Goal: Information Seeking & Learning: Understand process/instructions

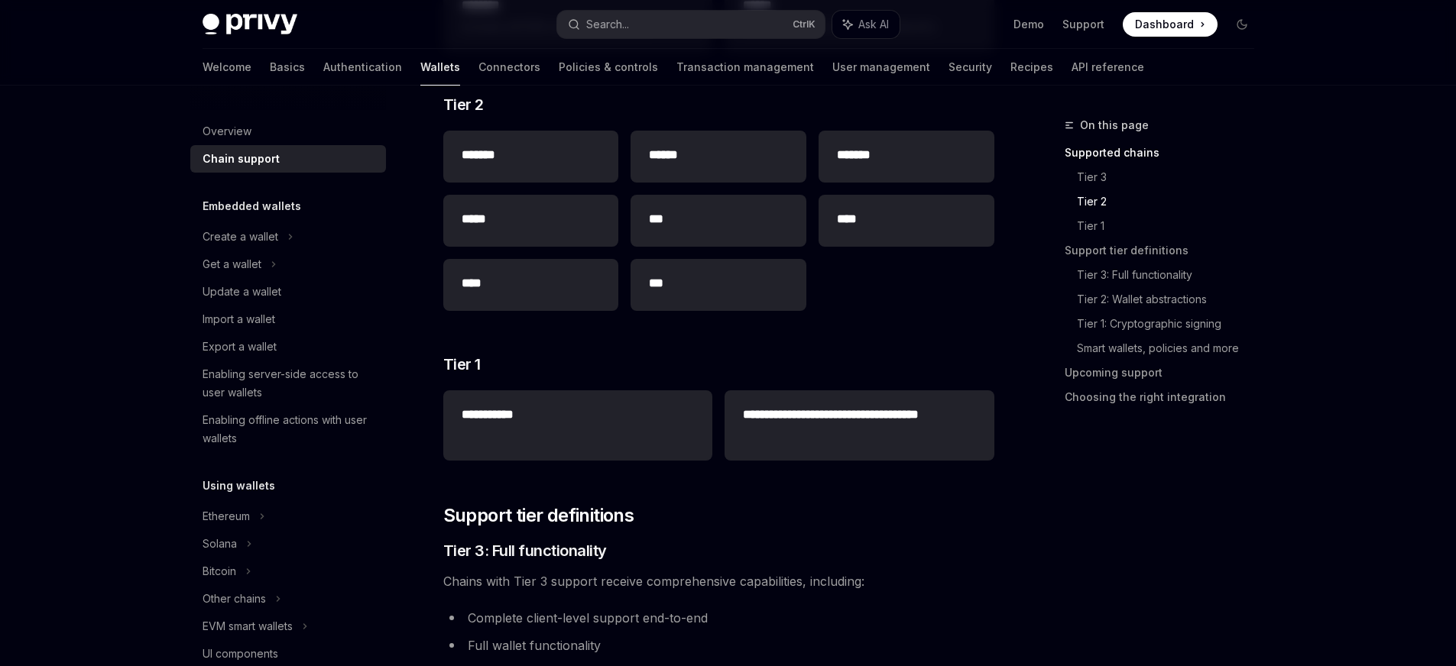
scroll to position [390, 0]
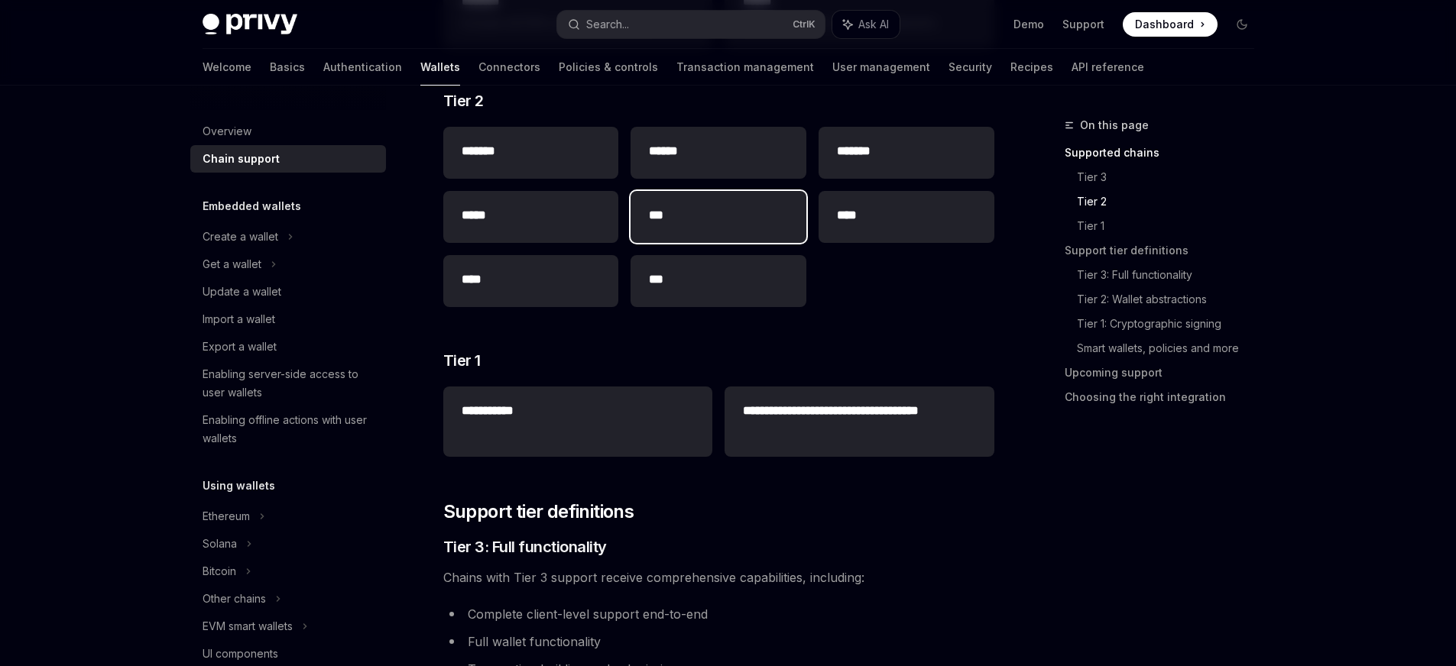
click at [677, 212] on h2 "***" at bounding box center [718, 215] width 139 height 18
type textarea "*"
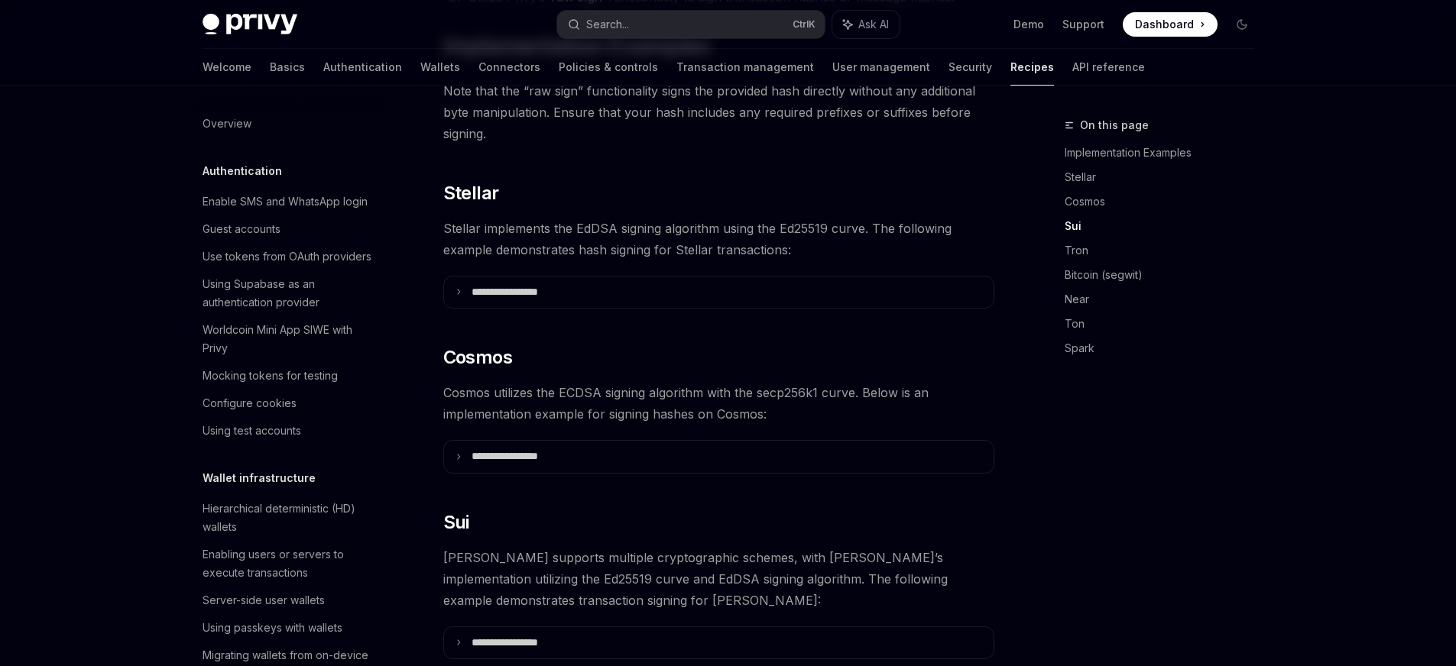
scroll to position [371, 0]
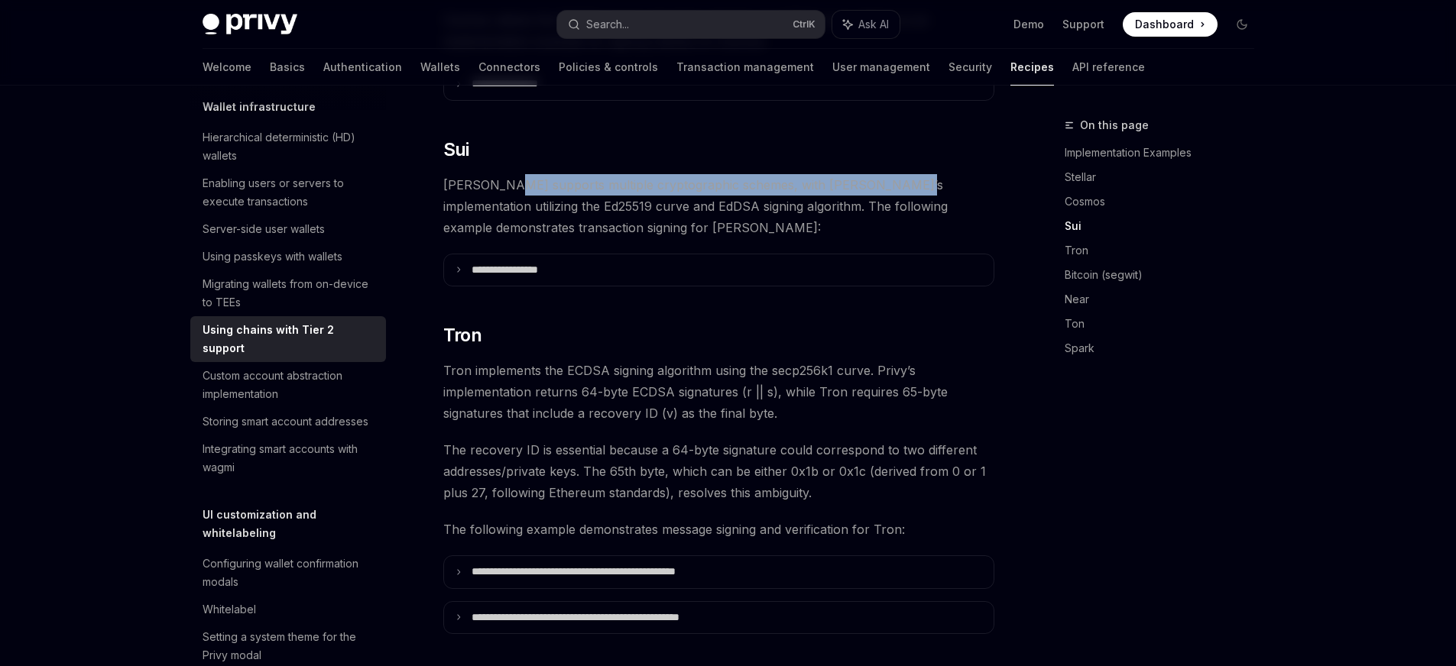
drag, startPoint x: 504, startPoint y: 162, endPoint x: 886, endPoint y: 164, distance: 382.1
click at [886, 174] on span "[PERSON_NAME] supports multiple cryptographic schemes, with [PERSON_NAME]’s imp…" at bounding box center [718, 206] width 551 height 64
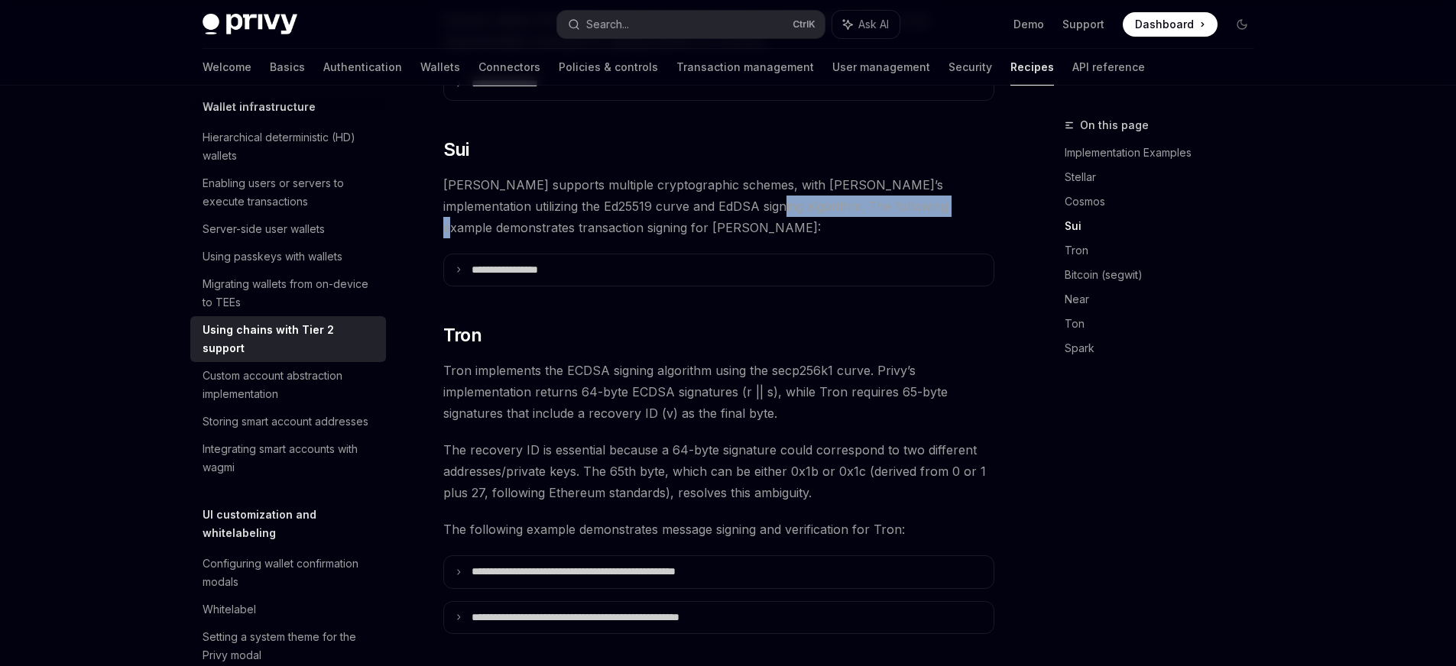
drag, startPoint x: 675, startPoint y: 191, endPoint x: 858, endPoint y: 186, distance: 183.5
click at [858, 186] on span "[PERSON_NAME] supports multiple cryptographic schemes, with [PERSON_NAME]’s imp…" at bounding box center [718, 206] width 551 height 64
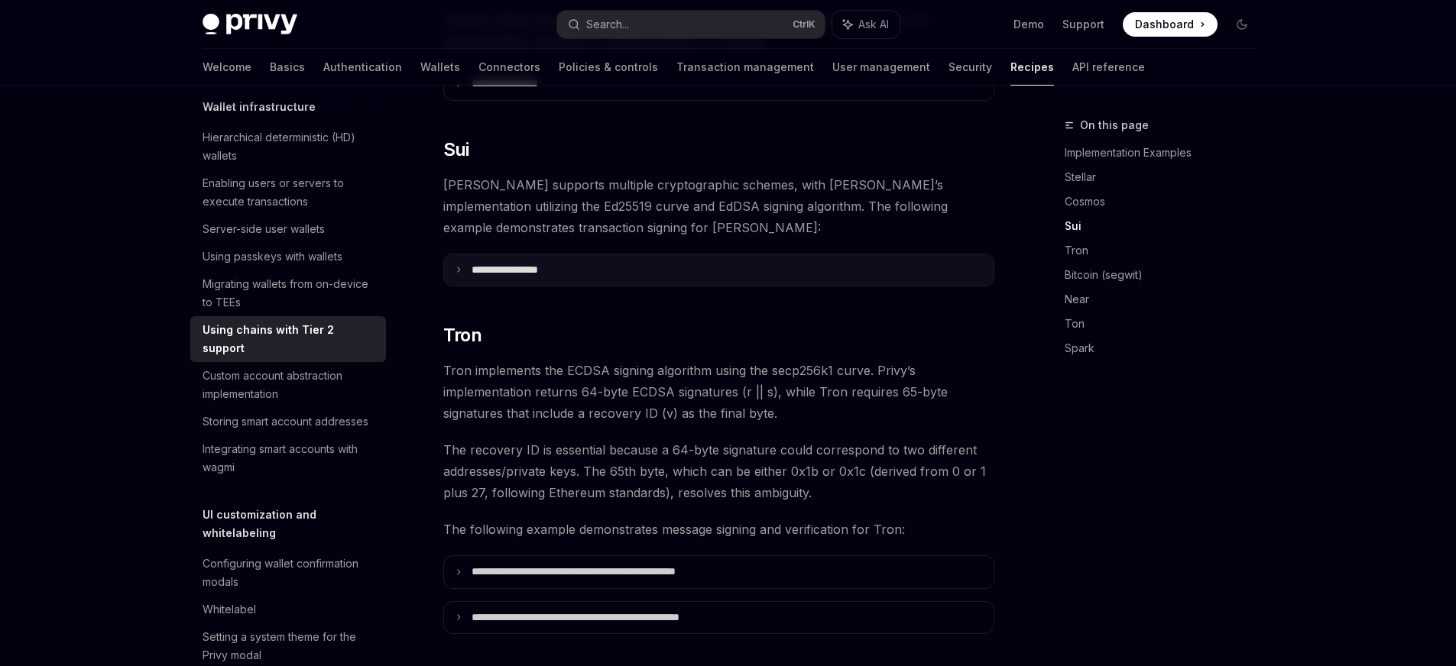
click at [453, 254] on summary "**********" at bounding box center [718, 270] width 549 height 32
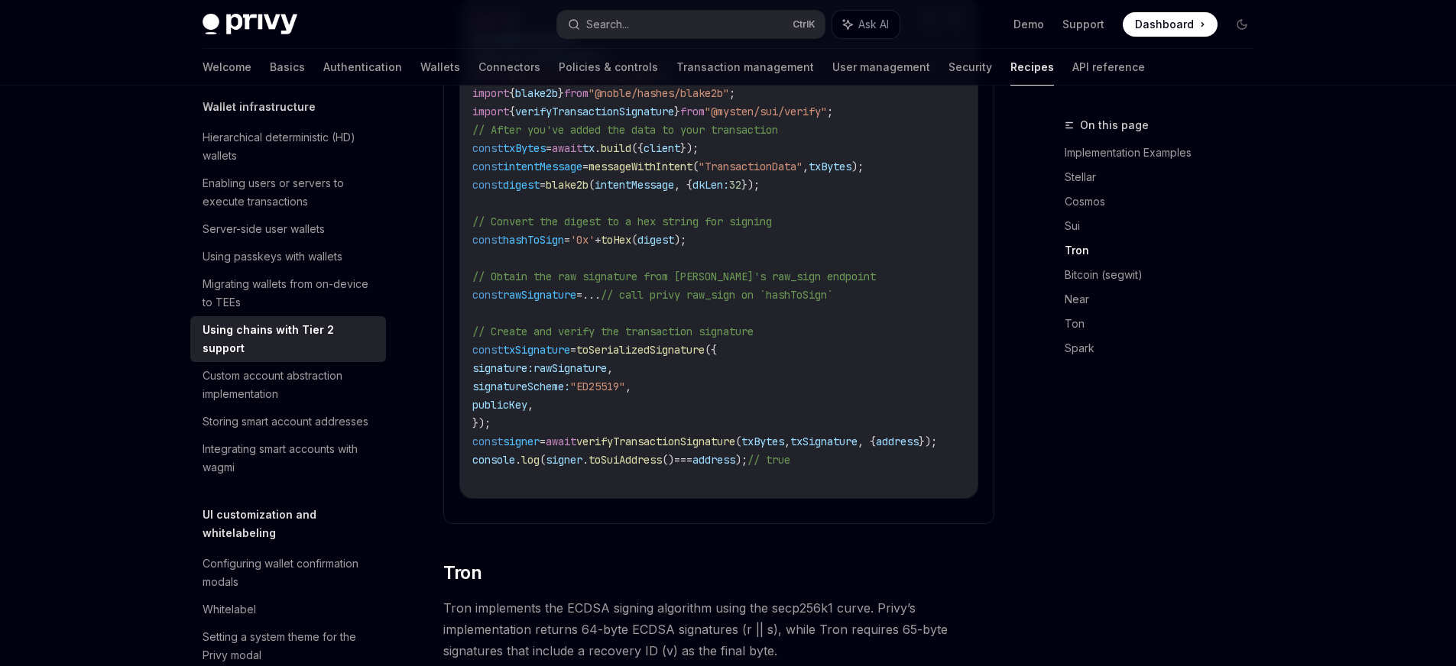
scroll to position [0, 0]
drag, startPoint x: 679, startPoint y: 275, endPoint x: 773, endPoint y: 271, distance: 94.1
drag, startPoint x: 773, startPoint y: 271, endPoint x: 854, endPoint y: 271, distance: 81.8
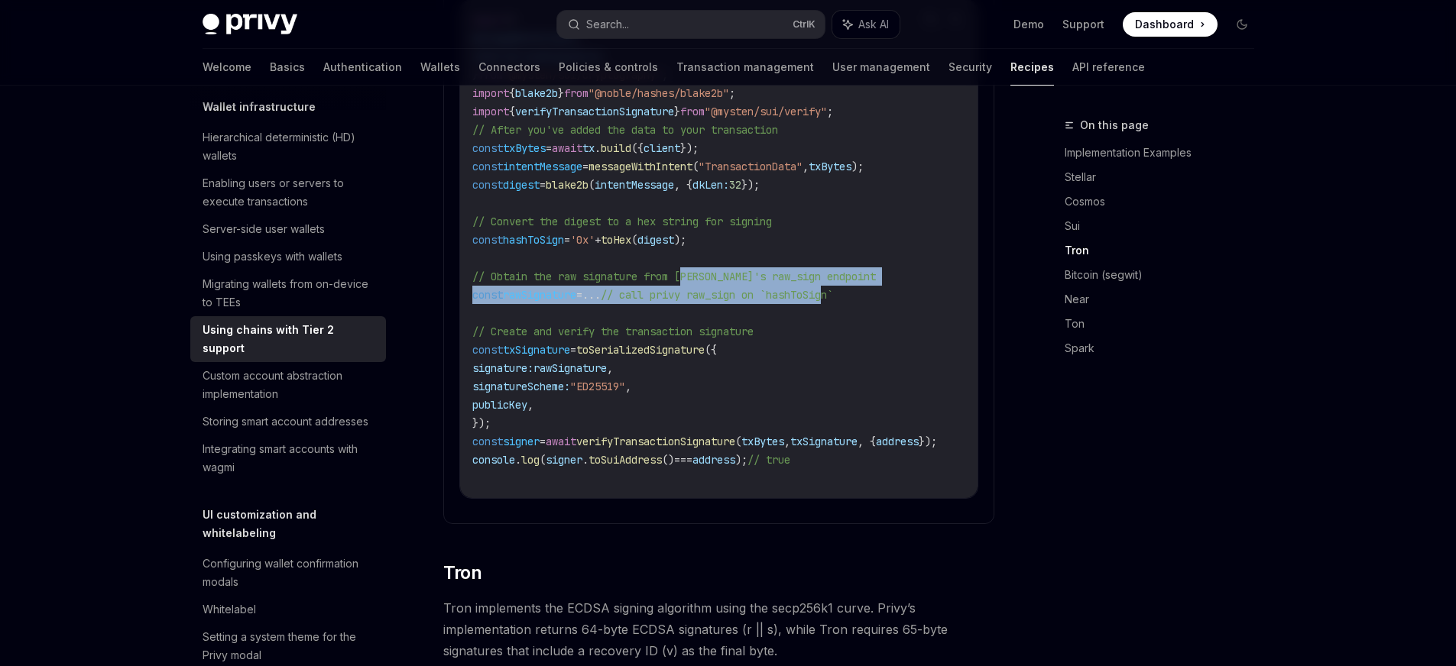
drag, startPoint x: 854, startPoint y: 271, endPoint x: 689, endPoint y: 248, distance: 166.7
drag, startPoint x: 648, startPoint y: 259, endPoint x: 818, endPoint y: 268, distance: 170.7
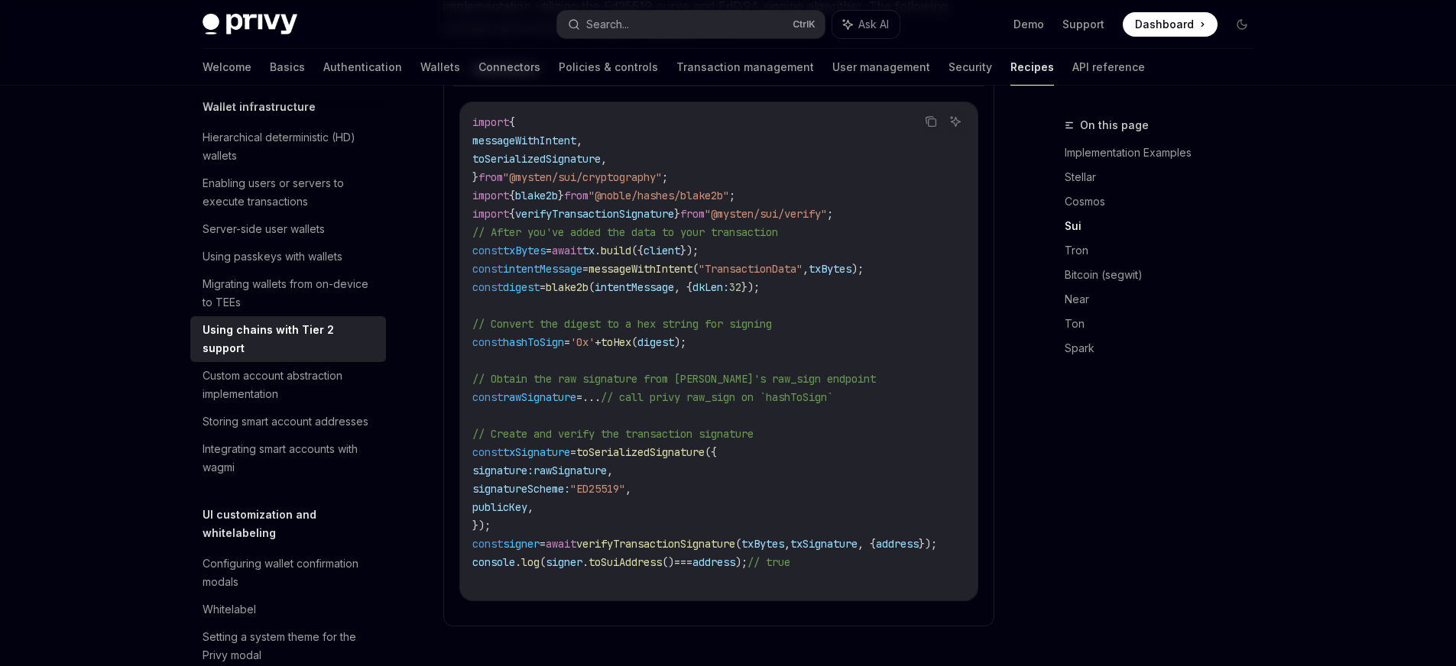
scroll to position [945, 0]
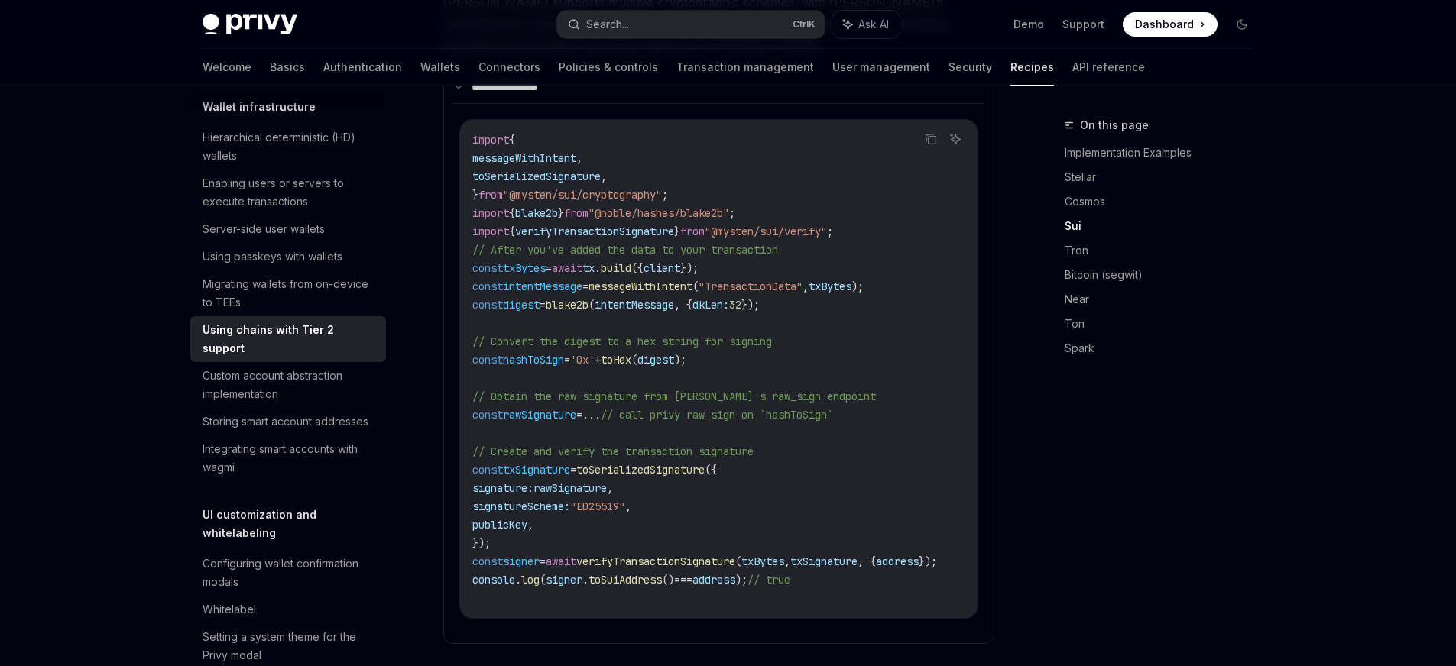
click at [680, 261] on span "client" at bounding box center [661, 268] width 37 height 14
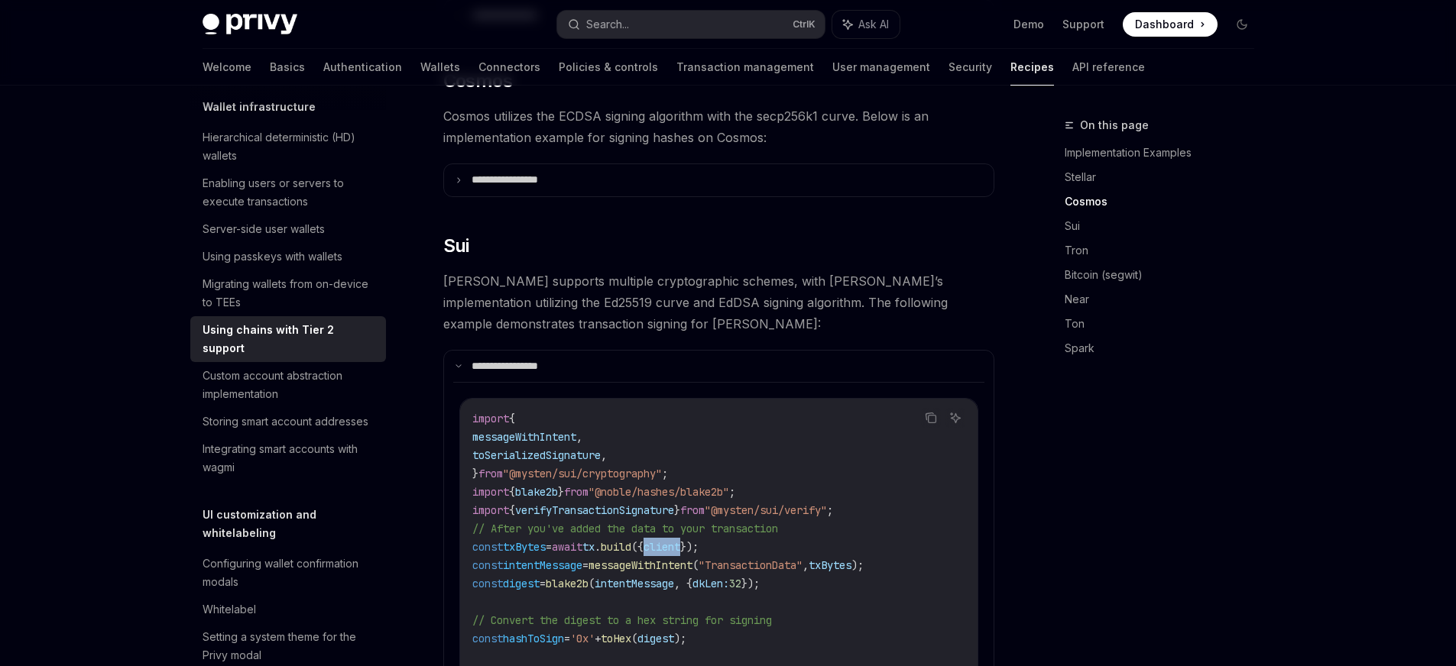
scroll to position [664, 0]
click at [928, 72] on icon "Copy the contents from the code block" at bounding box center [929, 68] width 8 height 7
click at [932, 76] on icon "Copy the contents from the code block" at bounding box center [931, 69] width 12 height 12
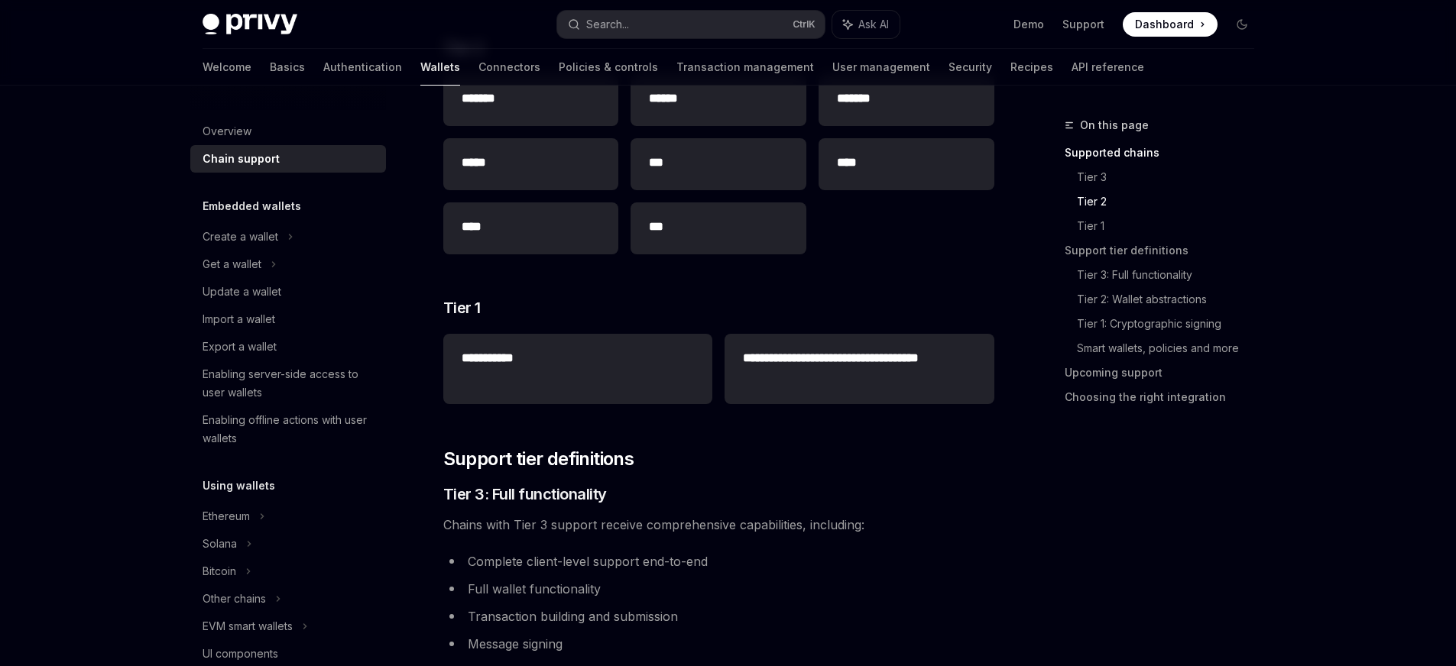
scroll to position [473, 0]
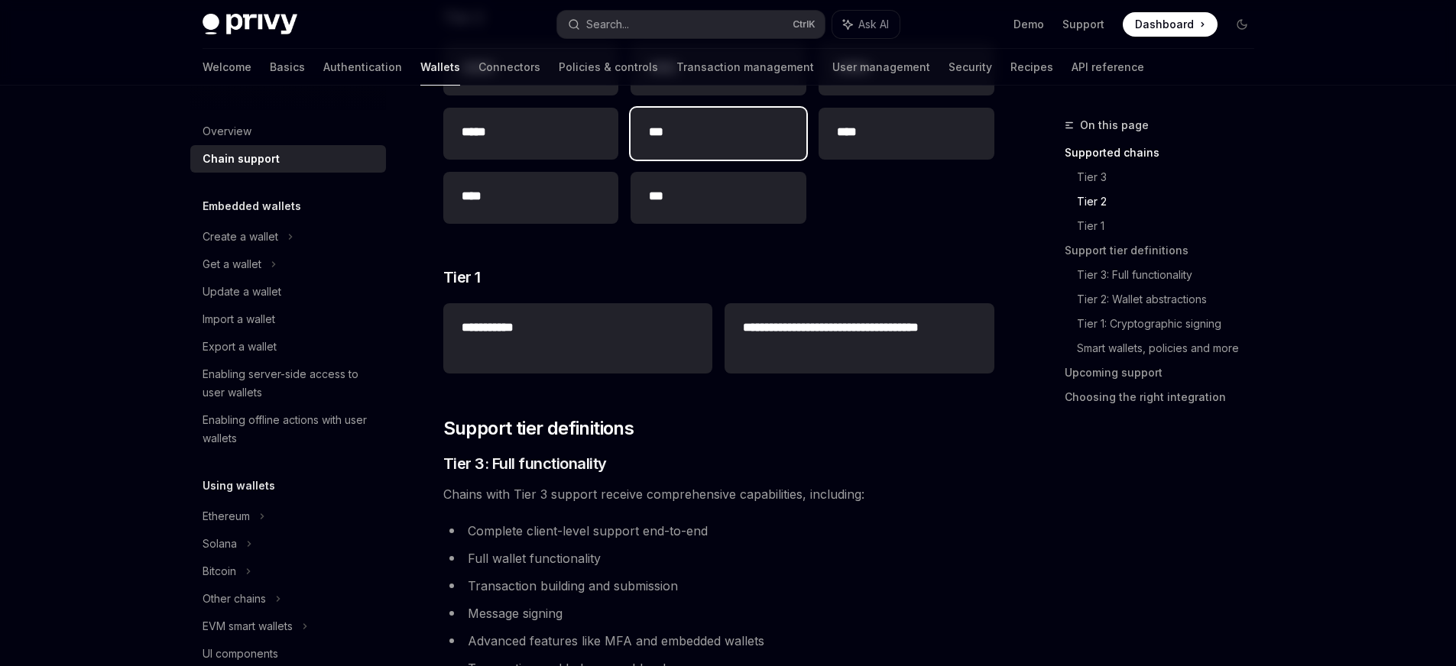
click at [673, 135] on h2 "***" at bounding box center [718, 132] width 139 height 18
type textarea "*"
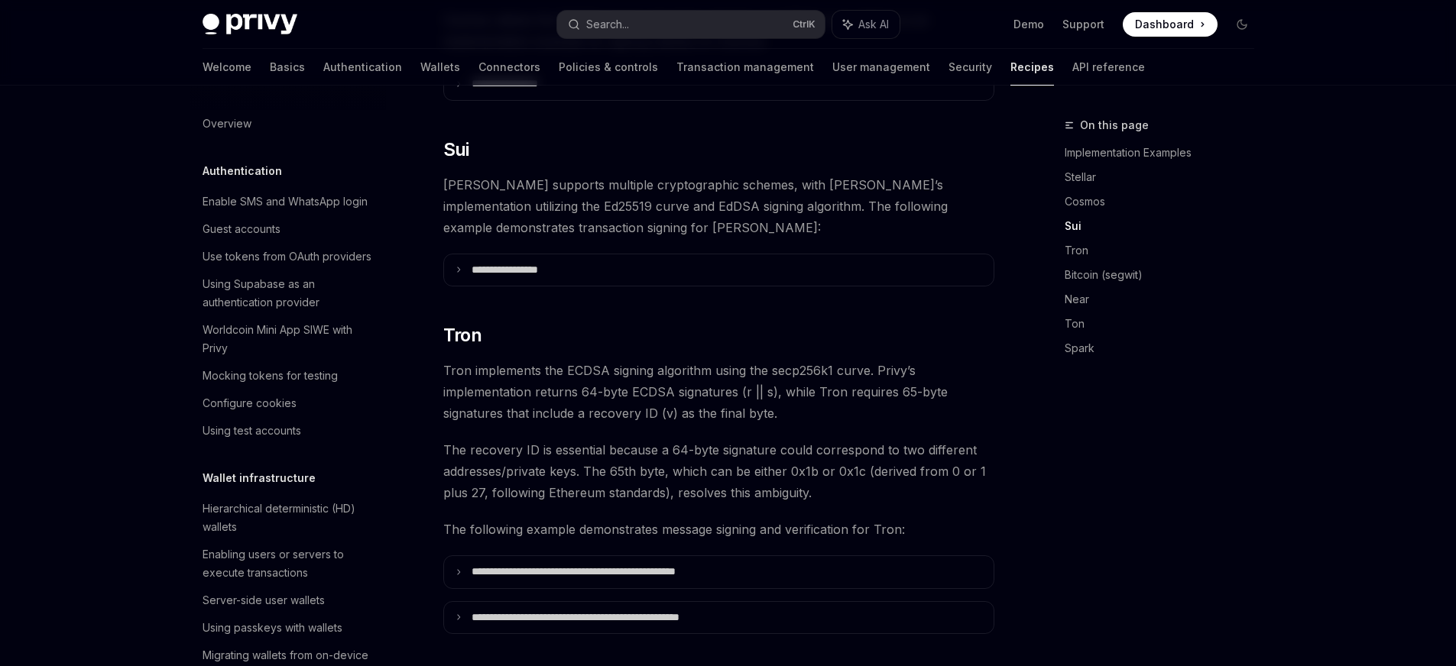
scroll to position [371, 0]
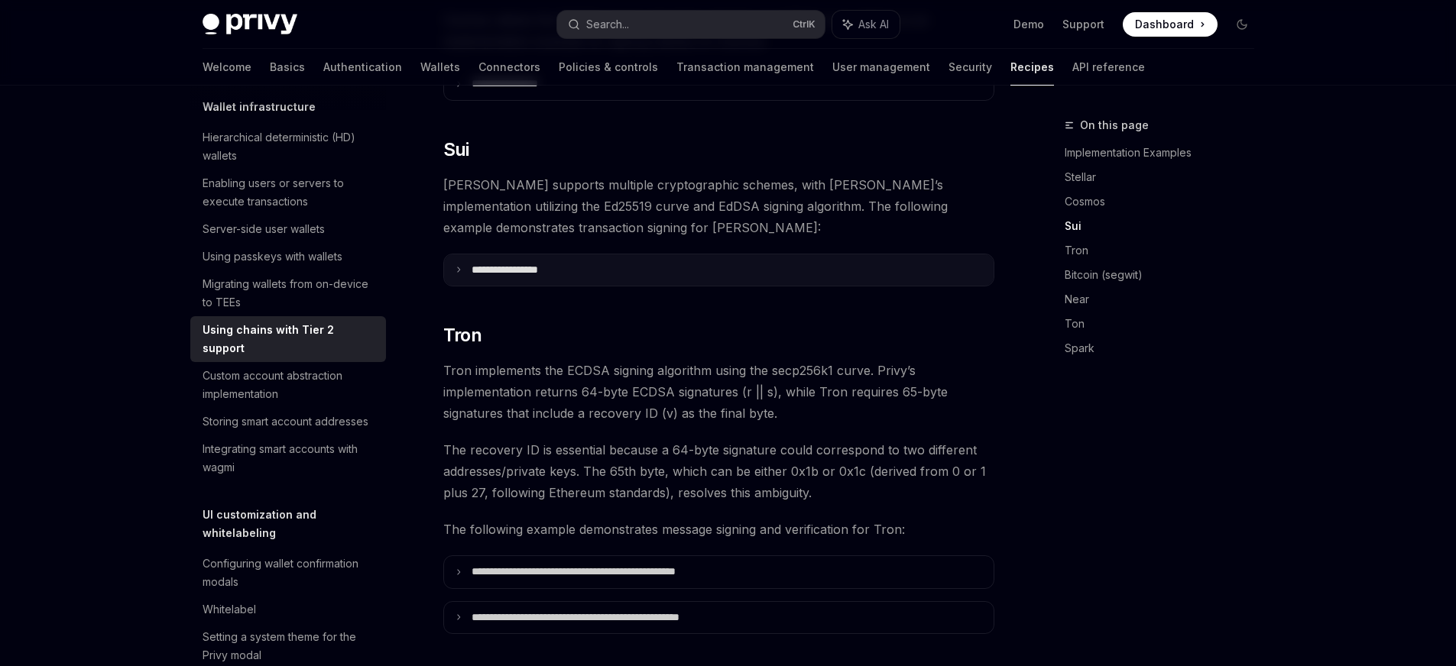
click at [484, 258] on summary "**********" at bounding box center [718, 270] width 549 height 32
